Goal: Task Accomplishment & Management: Manage account settings

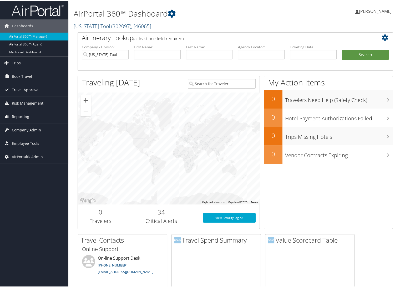
click at [96, 28] on link "[US_STATE] Tool ( 302097 ) , [ 46065 ]" at bounding box center [113, 25] width 78 height 7
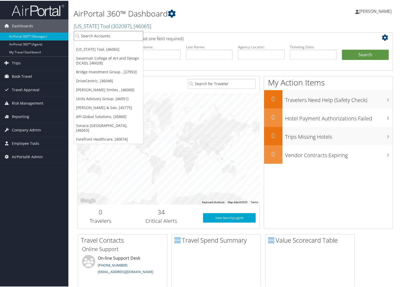
click at [94, 33] on input "search" at bounding box center [108, 35] width 69 height 10
type input "drivecen"
click at [101, 45] on div "DriveCentric (302091), [46048]" at bounding box center [109, 44] width 76 height 5
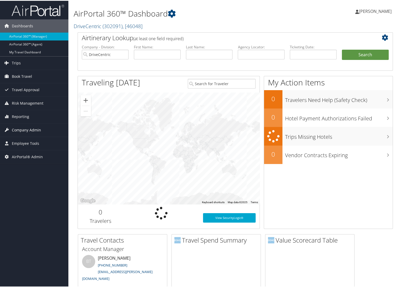
click at [29, 130] on span "Company Admin" at bounding box center [26, 129] width 29 height 13
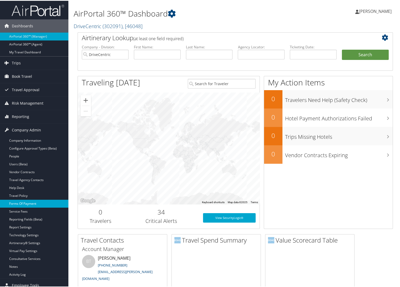
click at [27, 202] on link "Forms Of Payment" at bounding box center [34, 203] width 68 height 8
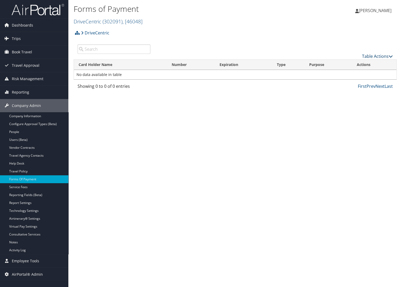
click at [372, 57] on link "Table Actions" at bounding box center [377, 56] width 31 height 6
click at [371, 62] on link "New Record" at bounding box center [359, 64] width 69 height 9
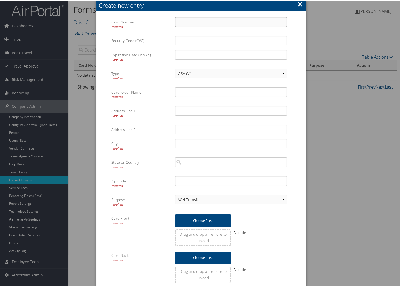
click at [191, 24] on input "Card Number required" at bounding box center [231, 21] width 112 height 10
type input "5440150029711082"
click at [266, 39] on input "Security Code (CVC)" at bounding box center [231, 40] width 112 height 10
type input "296"
click at [274, 58] on input "Expiration Date (MMYY) required" at bounding box center [231, 54] width 112 height 10
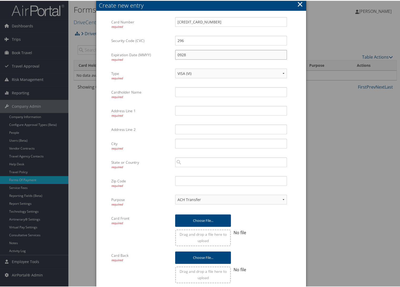
type input "0928"
click at [209, 76] on select "VISA (VI) Mastercard (CA) American Express (AX) Discover (DS) Amex (AM) Masterc…" at bounding box center [231, 73] width 112 height 10
select select "MC"
click at [175, 68] on select "VISA (VI) Mastercard (CA) American Express (AX) Discover (DS) Amex (AM) Masterc…" at bounding box center [231, 73] width 112 height 10
click at [183, 92] on input "Cardholder Name required" at bounding box center [231, 92] width 112 height 10
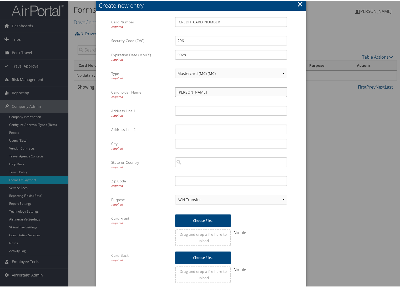
type input "Edward Panella"
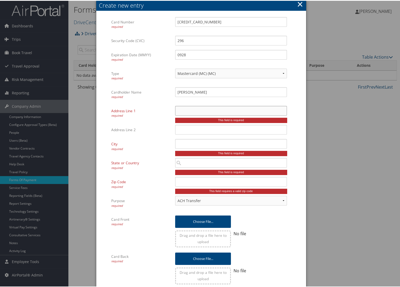
click at [213, 110] on input "Address Line 1 required" at bounding box center [231, 110] width 112 height 10
click at [179, 110] on input "Address Line 1 required" at bounding box center [231, 110] width 112 height 10
paste input "12900 Maurer Industrial Drive"
type input "12900 Maurer Industrial Drive"
click at [178, 145] on input "City required" at bounding box center [231, 143] width 112 height 10
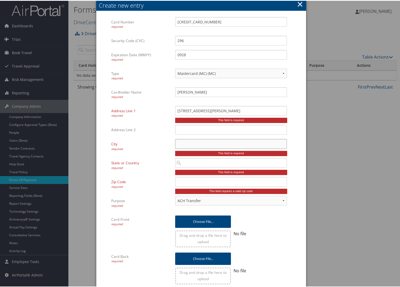
paste input "St. Louis"
type input "St. Louis"
click at [183, 171] on div "This field is required" at bounding box center [231, 171] width 112 height 5
click at [183, 161] on input "search" at bounding box center [231, 162] width 112 height 10
paste input "MO"
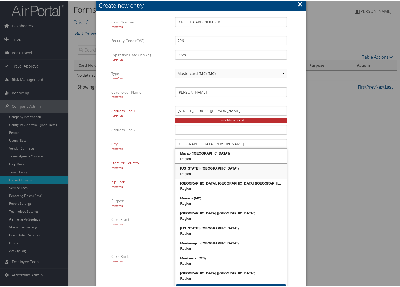
click at [190, 171] on div "Region" at bounding box center [231, 173] width 110 height 5
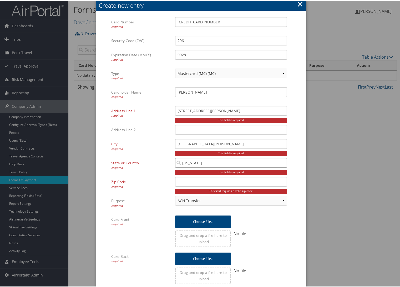
type input "Missouri"
click at [194, 183] on input "Zip Code required" at bounding box center [231, 181] width 112 height 10
paste input "63127"
type input "63127"
click at [230, 205] on div "ACH Transfer Cash / Check (AR) Corporate Credit Card Ghost Credit Card Hotel Gu…" at bounding box center [231, 202] width 112 height 14
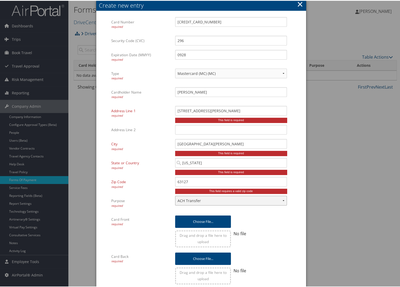
click at [227, 199] on select "ACH Transfer Cash / Check (AR) Corporate Credit Card Ghost Credit Card Hotel Gu…" at bounding box center [231, 200] width 112 height 10
select select "2"
click at [175, 195] on select "ACH Transfer Cash / Check (AR) Corporate Credit Card Ghost Credit Card Hotel Gu…" at bounding box center [231, 200] width 112 height 10
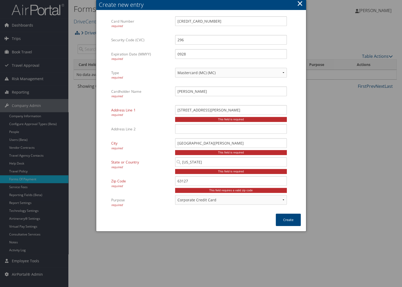
click at [158, 212] on div "Purpose required ACH Transfer Cash / Check (AR) Corporate Credit Card Ghost Cre…" at bounding box center [200, 204] width 179 height 19
click at [295, 219] on button "Create" at bounding box center [288, 220] width 25 height 12
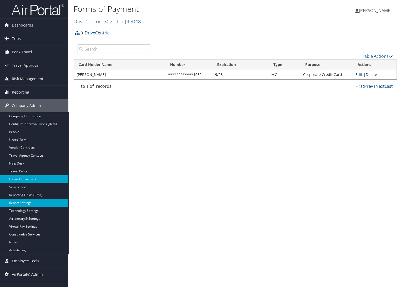
click at [22, 202] on link "Report Settings" at bounding box center [34, 203] width 68 height 8
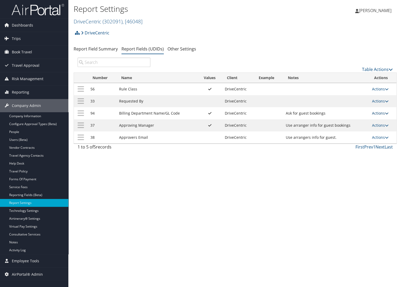
click at [378, 113] on link "Actions" at bounding box center [380, 113] width 17 height 5
click at [376, 120] on link "Update Report Field Values" at bounding box center [360, 121] width 57 height 9
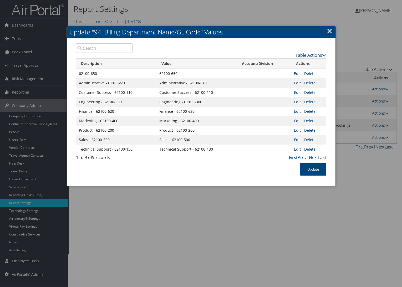
click at [312, 72] on link "Delete" at bounding box center [309, 73] width 11 height 5
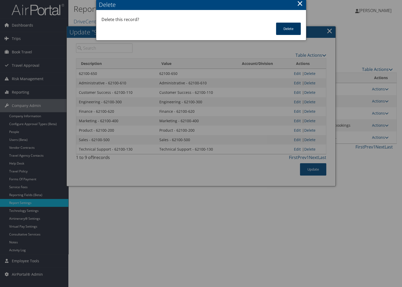
click at [292, 31] on button "Delete" at bounding box center [288, 29] width 25 height 12
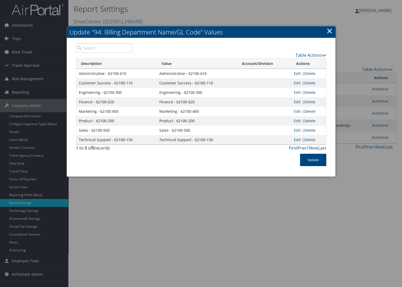
click at [265, 189] on div at bounding box center [201, 143] width 402 height 287
click at [314, 160] on button "Update" at bounding box center [313, 160] width 26 height 12
